Goal: Navigation & Orientation: Understand site structure

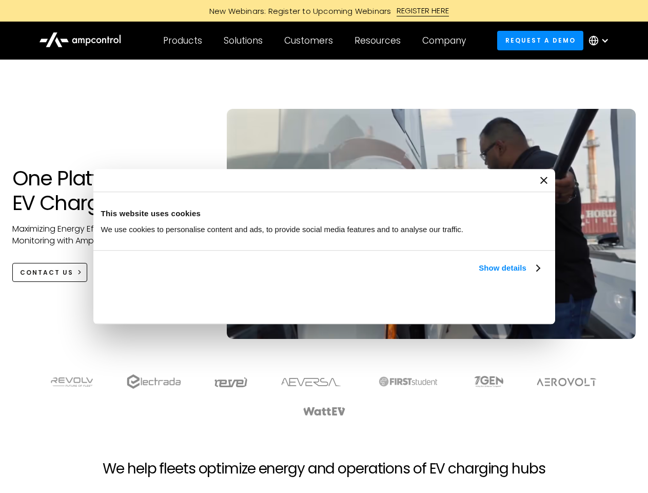
click at [479, 274] on link "Show details" at bounding box center [509, 268] width 61 height 12
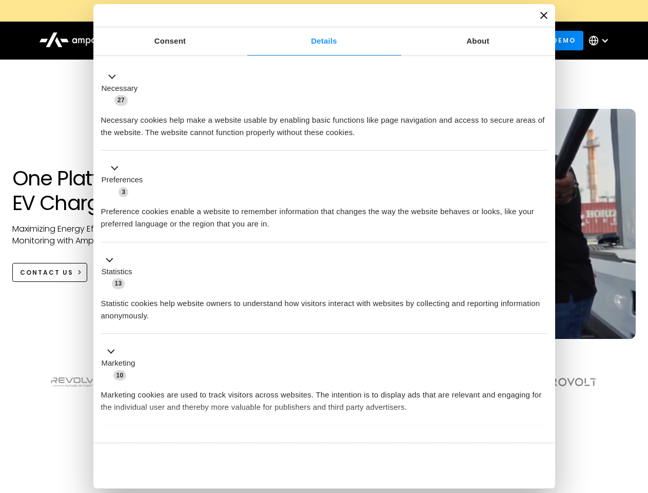
click at [541, 425] on div "Consent Details [#IABV2SETTINGS#] About This website uses cookies We use cookie…" at bounding box center [324, 246] width 462 height 484
click at [637, 414] on section at bounding box center [324, 395] width 648 height 64
click at [316, 41] on div "Customers" at bounding box center [308, 40] width 49 height 11
click at [182, 41] on div "Products" at bounding box center [182, 40] width 39 height 11
click at [244, 41] on div "Solutions" at bounding box center [243, 40] width 39 height 11
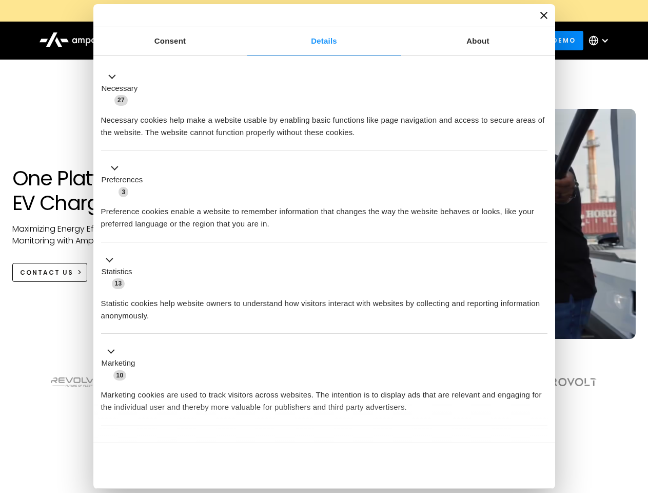
click at [311, 41] on div "Customers" at bounding box center [308, 40] width 49 height 11
click at [380, 41] on div "Resources" at bounding box center [378, 40] width 46 height 11
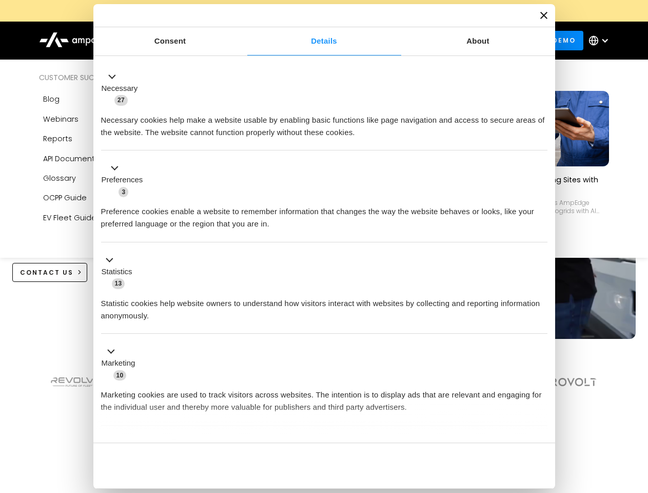
click at [448, 41] on div "Company" at bounding box center [444, 40] width 44 height 11
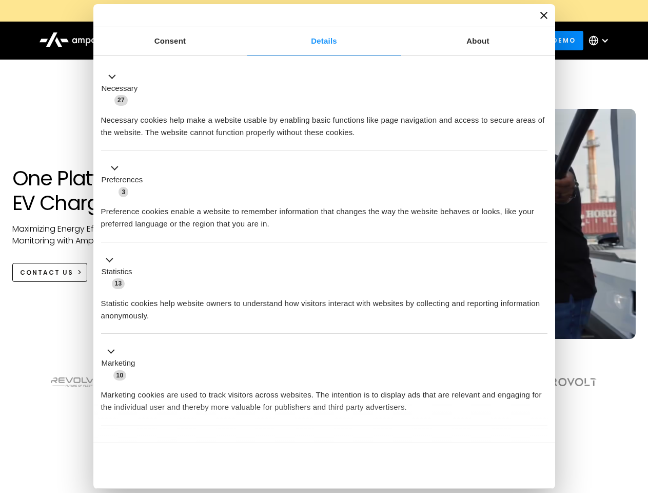
click at [602, 41] on div at bounding box center [605, 40] width 8 height 8
